Goal: Task Accomplishment & Management: Manage account settings

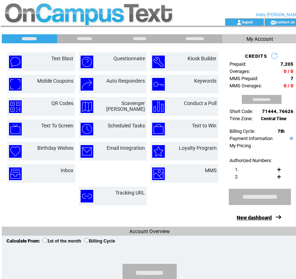
click at [262, 217] on link "New dashboard" at bounding box center [253, 218] width 35 height 6
